Goal: Information Seeking & Learning: Learn about a topic

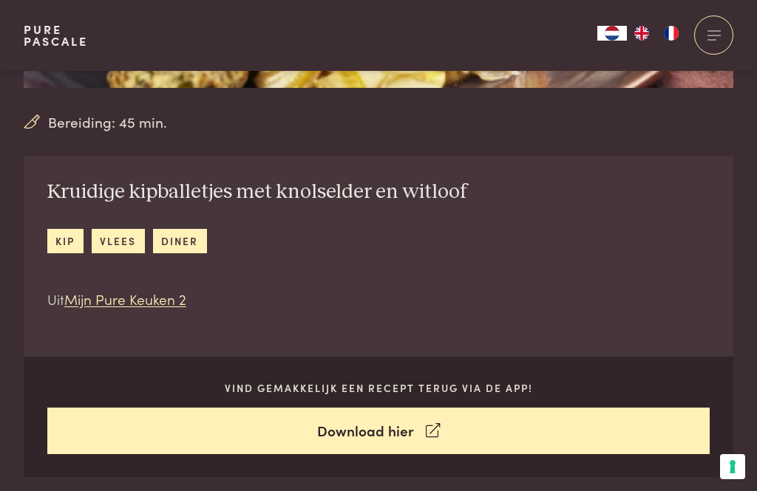
scroll to position [371, 0]
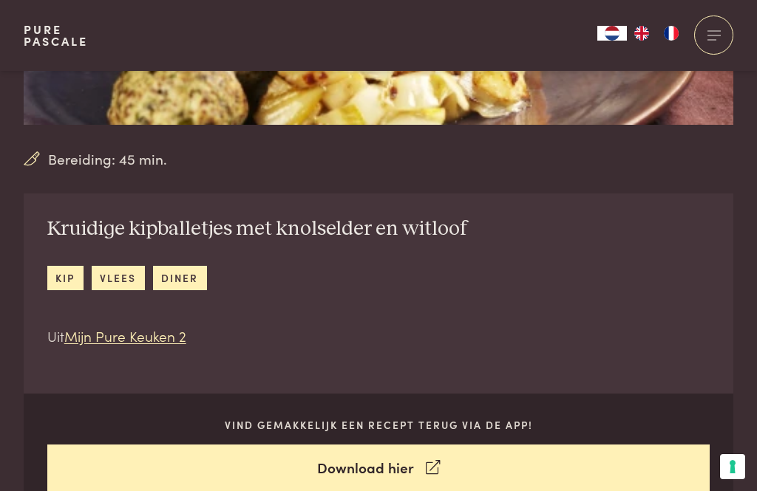
click at [111, 340] on link "Mijn Pure Keuken 2" at bounding box center [125, 336] width 122 height 20
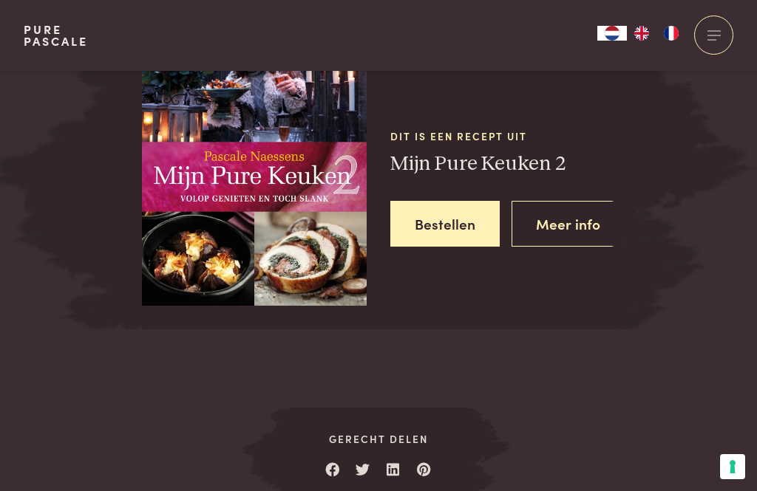
scroll to position [1862, 0]
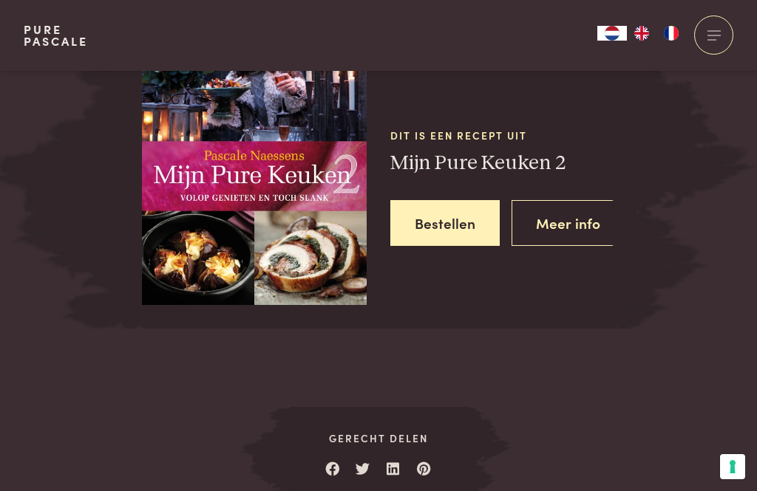
click at [573, 217] on link "Meer info" at bounding box center [567, 223] width 113 height 47
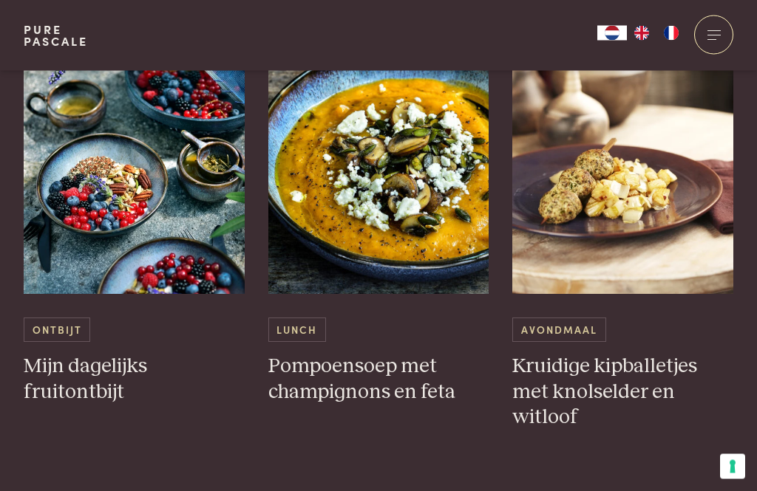
scroll to position [2723, 0]
click at [639, 184] on img at bounding box center [622, 147] width 221 height 296
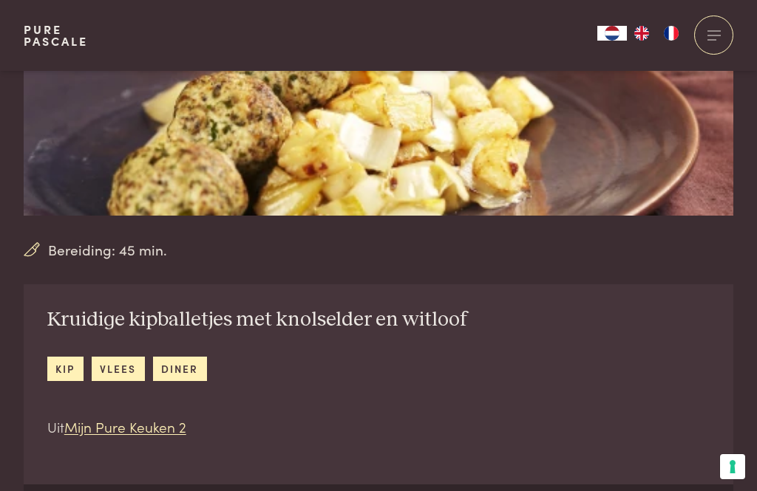
scroll to position [278, 0]
